Goal: Leave review/rating: Leave review/rating

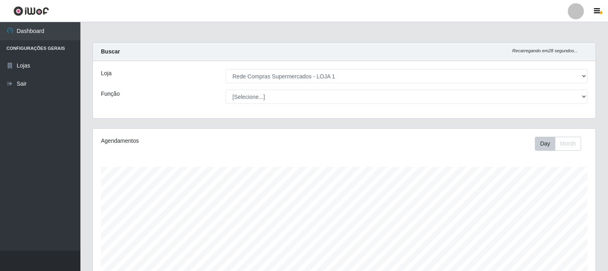
select select "158"
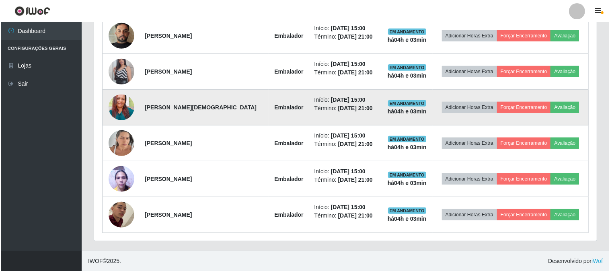
scroll to position [245, 0]
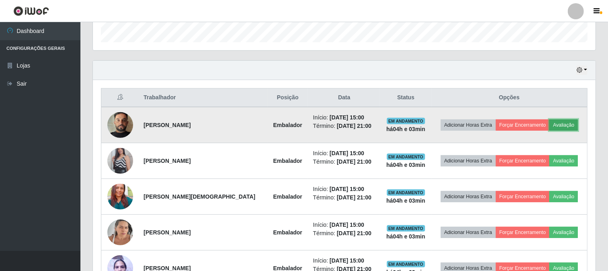
click at [567, 127] on button "Avaliação" at bounding box center [563, 124] width 29 height 11
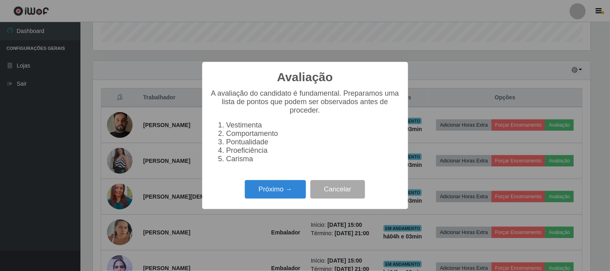
scroll to position [166, 497]
click at [295, 186] on button "Próximo →" at bounding box center [275, 189] width 61 height 19
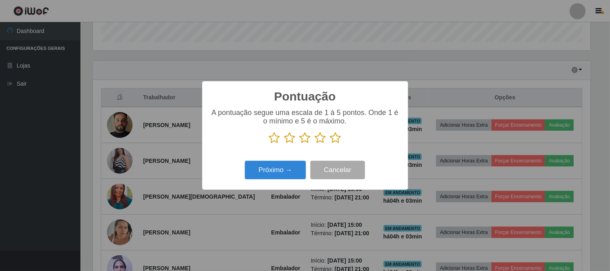
click at [335, 140] on icon at bounding box center [335, 138] width 11 height 12
click at [330, 144] on input "radio" at bounding box center [330, 144] width 0 height 0
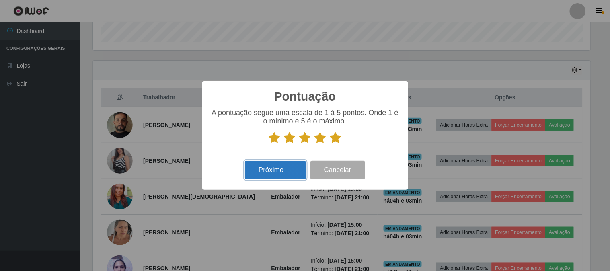
click at [294, 167] on button "Próximo →" at bounding box center [275, 170] width 61 height 19
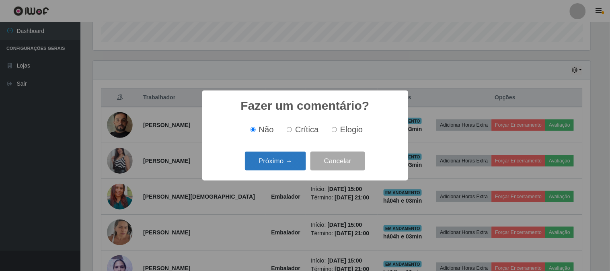
click at [298, 165] on button "Próximo →" at bounding box center [275, 160] width 61 height 19
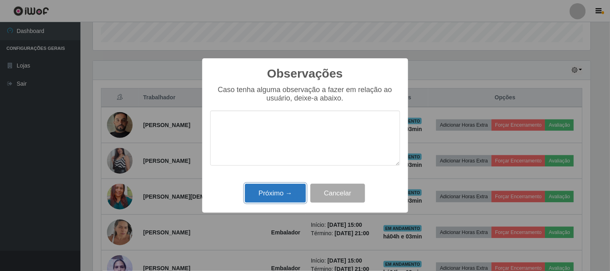
click at [291, 199] on button "Próximo →" at bounding box center [275, 193] width 61 height 19
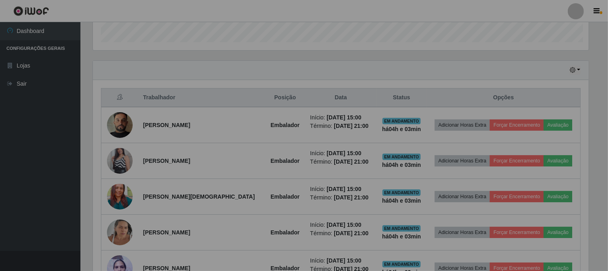
scroll to position [166, 502]
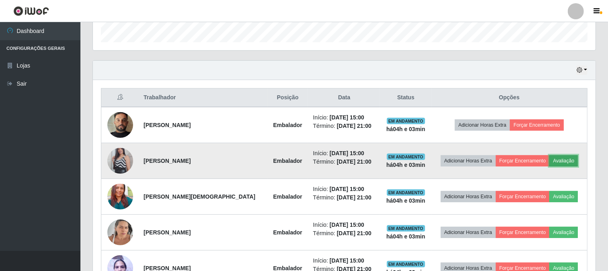
click at [559, 158] on button "Avaliação" at bounding box center [563, 160] width 29 height 11
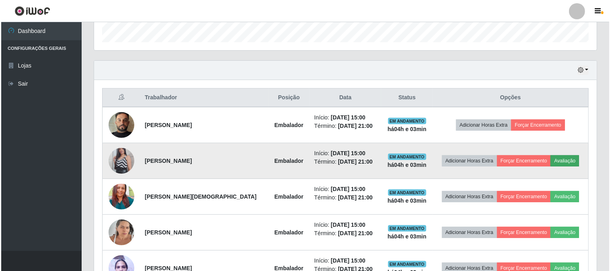
scroll to position [166, 497]
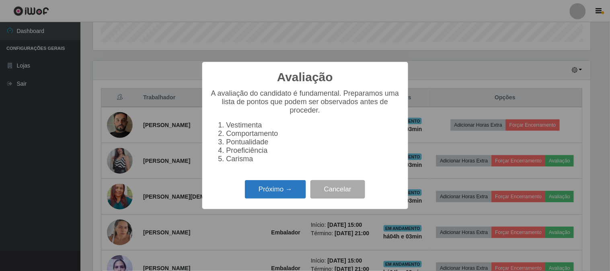
click at [299, 182] on button "Próximo →" at bounding box center [275, 189] width 61 height 19
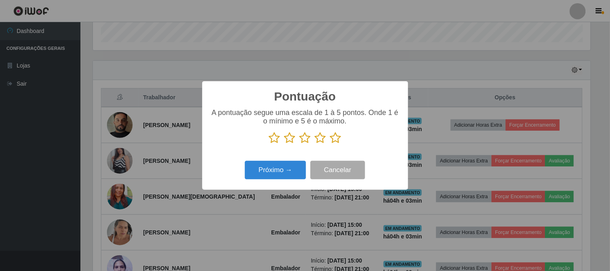
scroll to position [401664, 401334]
click at [336, 142] on icon at bounding box center [335, 138] width 11 height 12
click at [330, 144] on input "radio" at bounding box center [330, 144] width 0 height 0
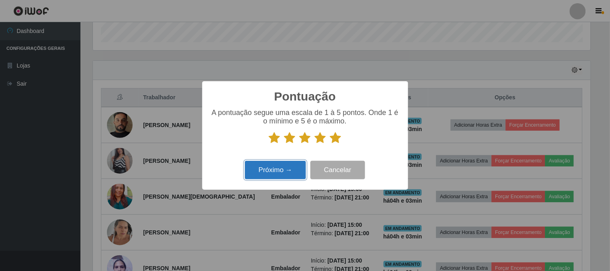
click at [272, 168] on button "Próximo →" at bounding box center [275, 170] width 61 height 19
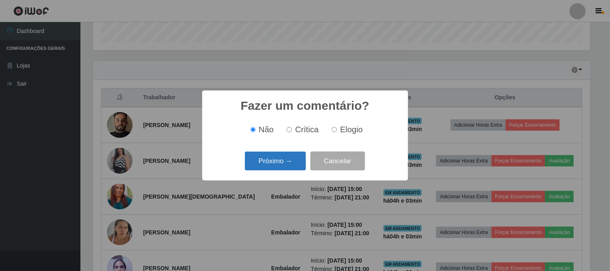
click at [282, 167] on button "Próximo →" at bounding box center [275, 160] width 61 height 19
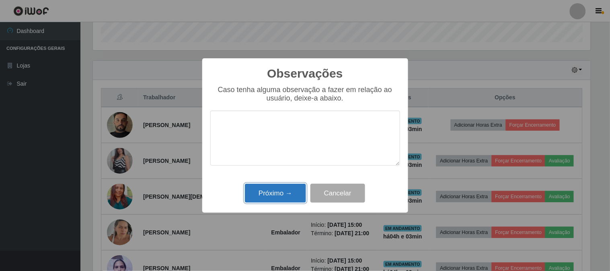
click at [303, 189] on button "Próximo →" at bounding box center [275, 193] width 61 height 19
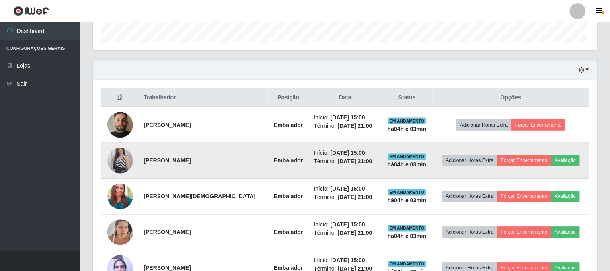
scroll to position [166, 502]
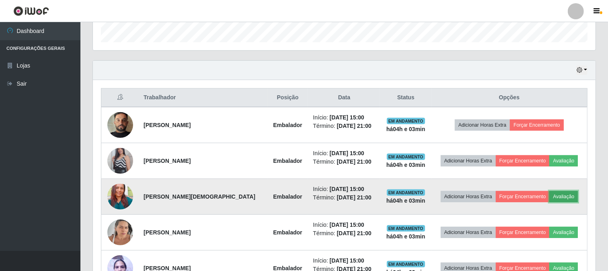
click at [559, 196] on button "Avaliação" at bounding box center [563, 196] width 29 height 11
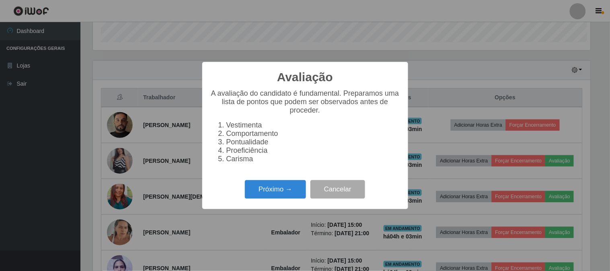
scroll to position [166, 497]
click at [284, 186] on button "Próximo →" at bounding box center [275, 189] width 61 height 19
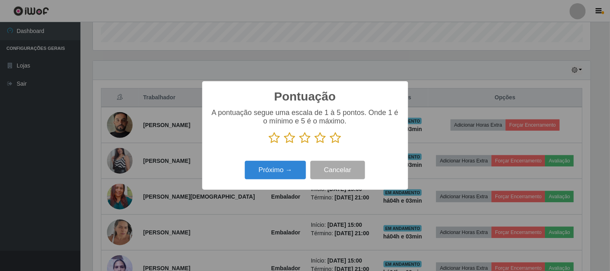
click at [335, 140] on icon at bounding box center [335, 138] width 11 height 12
click at [330, 144] on input "radio" at bounding box center [330, 144] width 0 height 0
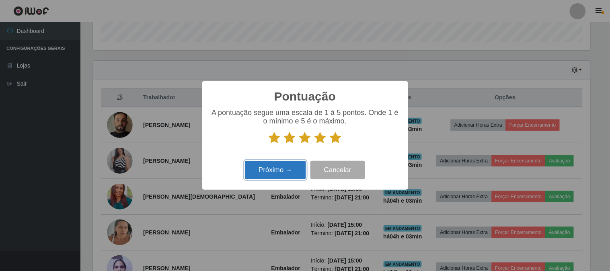
click at [286, 166] on button "Próximo →" at bounding box center [275, 170] width 61 height 19
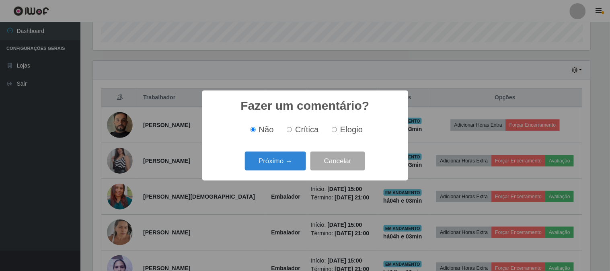
click at [284, 167] on button "Próximo →" at bounding box center [275, 160] width 61 height 19
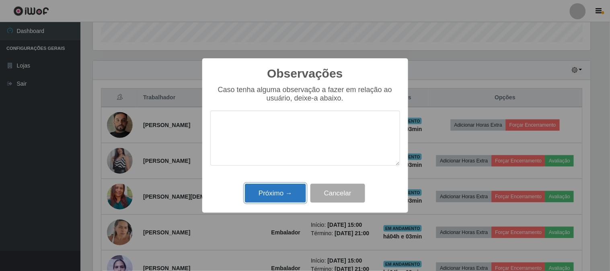
click at [267, 202] on button "Próximo →" at bounding box center [275, 193] width 61 height 19
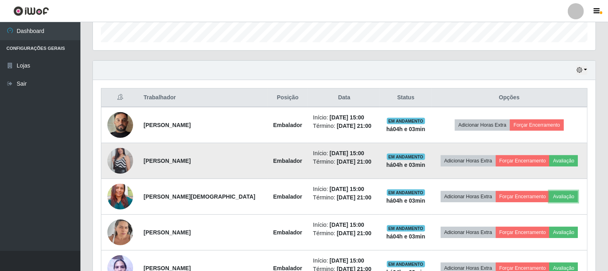
scroll to position [334, 0]
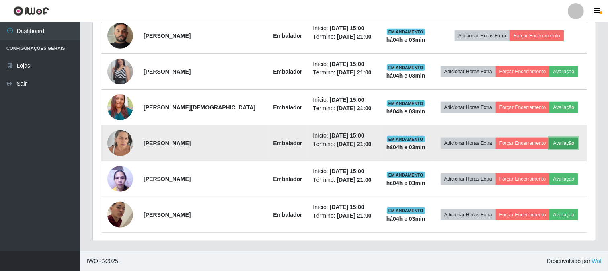
click at [569, 146] on button "Avaliação" at bounding box center [563, 142] width 29 height 11
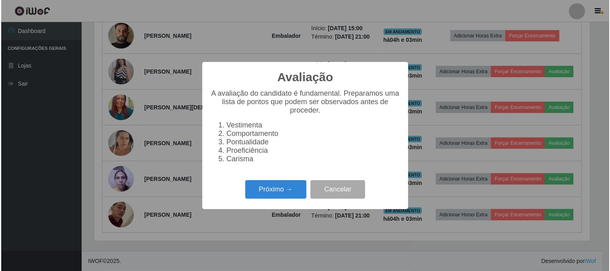
scroll to position [166, 497]
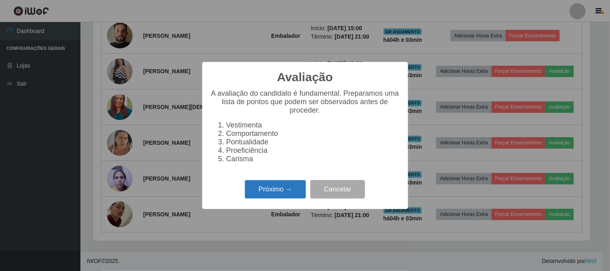
click at [259, 192] on button "Próximo →" at bounding box center [275, 189] width 61 height 19
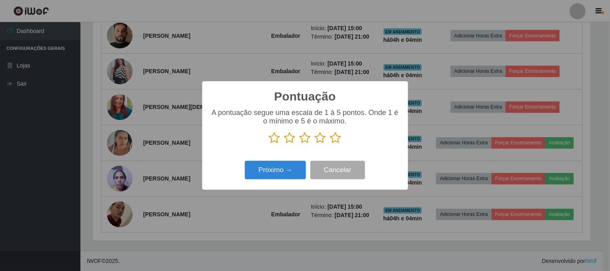
click at [273, 139] on icon at bounding box center [274, 138] width 11 height 12
click at [269, 144] on input "radio" at bounding box center [269, 144] width 0 height 0
click at [292, 166] on button "Próximo →" at bounding box center [275, 170] width 61 height 19
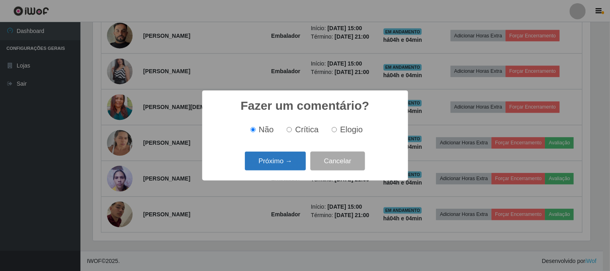
click at [303, 161] on button "Próximo →" at bounding box center [275, 160] width 61 height 19
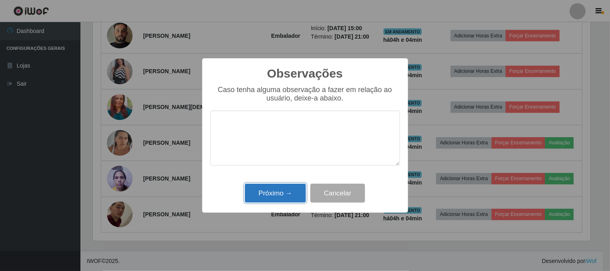
click at [294, 192] on button "Próximo →" at bounding box center [275, 193] width 61 height 19
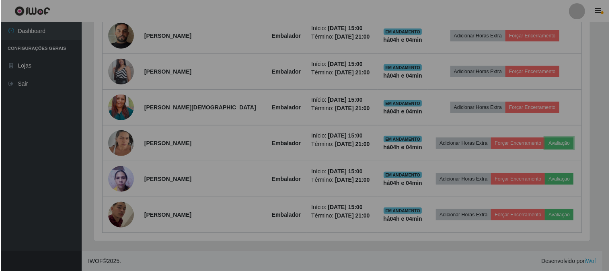
scroll to position [166, 502]
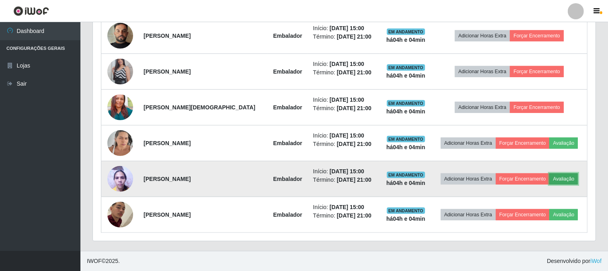
click at [571, 178] on button "Avaliação" at bounding box center [563, 178] width 29 height 11
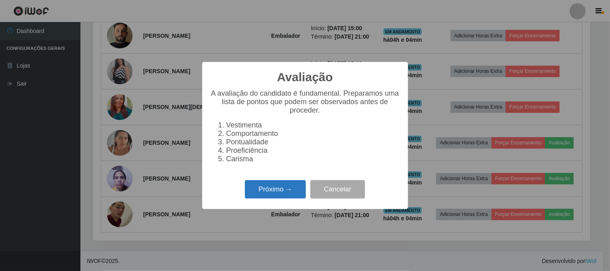
click at [291, 187] on button "Próximo →" at bounding box center [275, 189] width 61 height 19
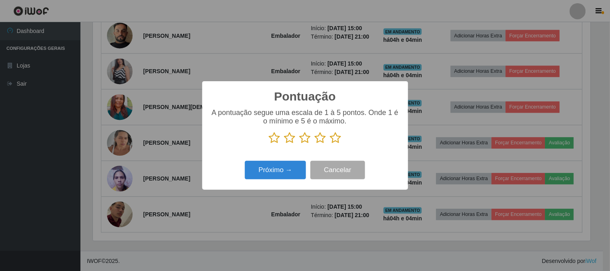
click at [336, 135] on icon at bounding box center [335, 138] width 11 height 12
click at [330, 144] on input "radio" at bounding box center [330, 144] width 0 height 0
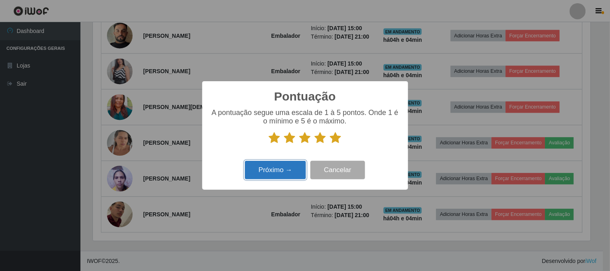
click at [260, 177] on button "Próximo →" at bounding box center [275, 170] width 61 height 19
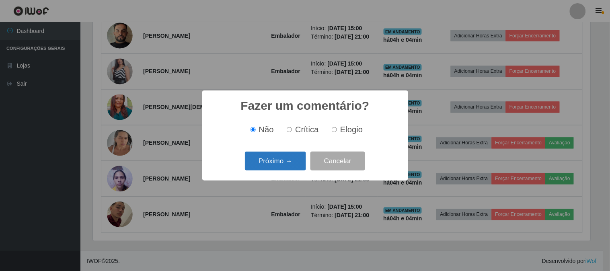
click at [282, 164] on button "Próximo →" at bounding box center [275, 160] width 61 height 19
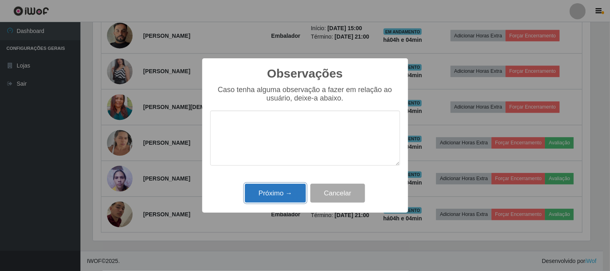
click at [305, 194] on button "Próximo →" at bounding box center [275, 193] width 61 height 19
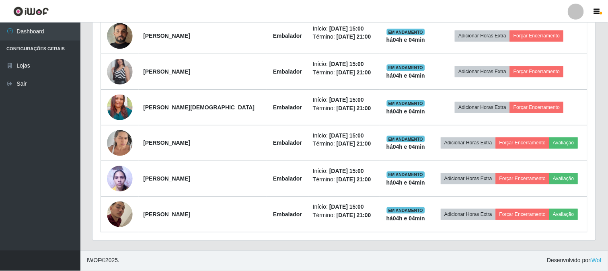
scroll to position [0, 0]
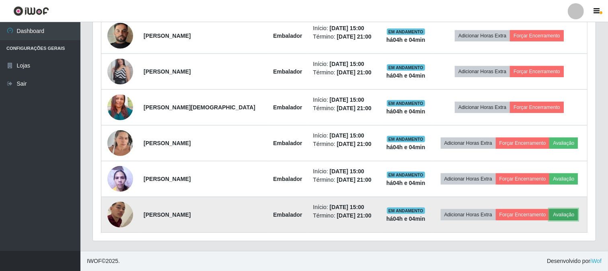
click at [567, 209] on button "Avaliação" at bounding box center [563, 214] width 29 height 11
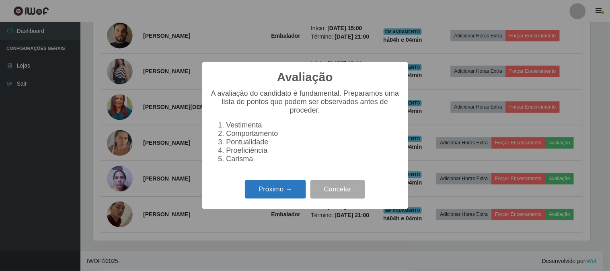
click at [277, 194] on button "Próximo →" at bounding box center [275, 189] width 61 height 19
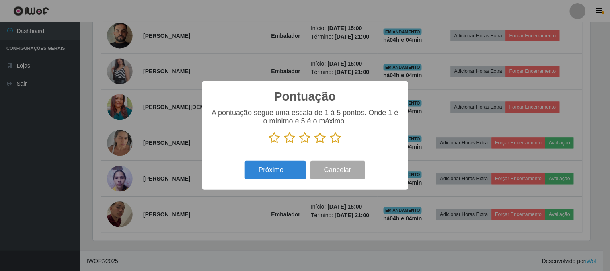
click at [337, 142] on icon at bounding box center [335, 138] width 11 height 12
click at [330, 144] on input "radio" at bounding box center [330, 144] width 0 height 0
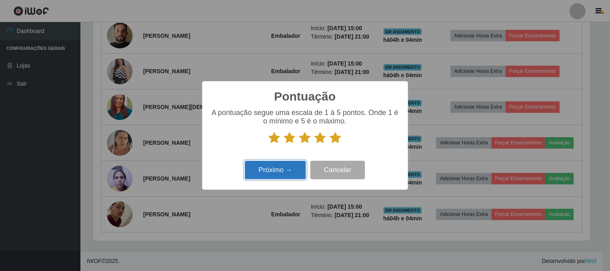
click at [276, 170] on button "Próximo →" at bounding box center [275, 170] width 61 height 19
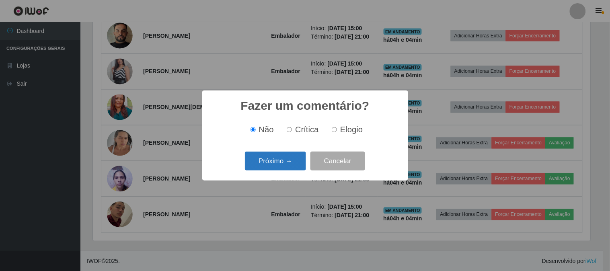
click at [290, 164] on button "Próximo →" at bounding box center [275, 160] width 61 height 19
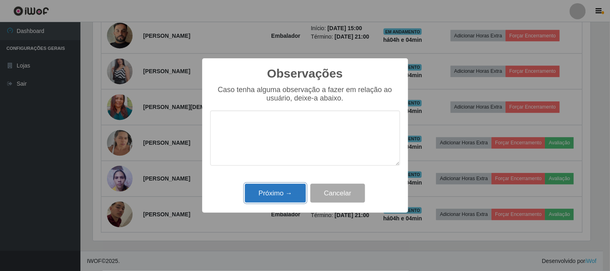
click at [287, 190] on button "Próximo →" at bounding box center [275, 193] width 61 height 19
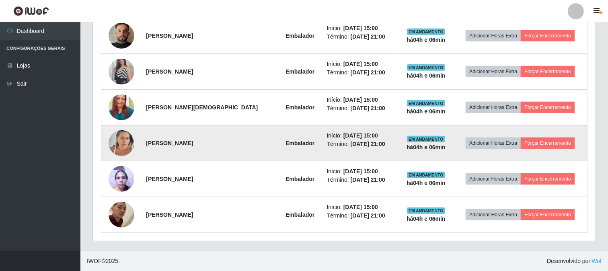
click at [118, 145] on img at bounding box center [121, 143] width 26 height 34
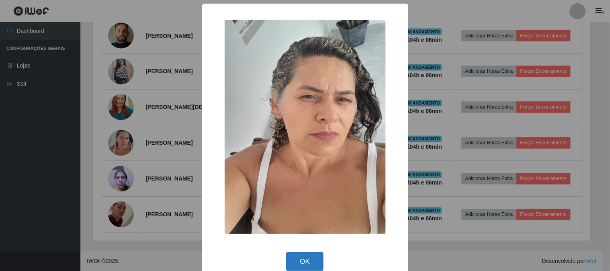
click at [300, 262] on button "OK" at bounding box center [304, 261] width 37 height 19
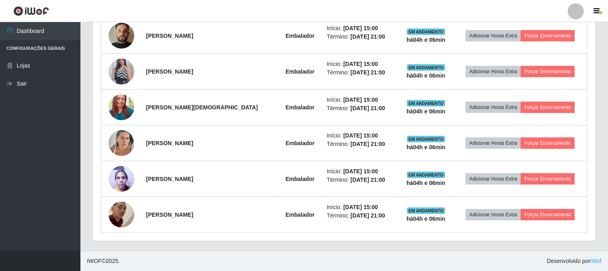
scroll to position [166, 502]
